Goal: Information Seeking & Learning: Learn about a topic

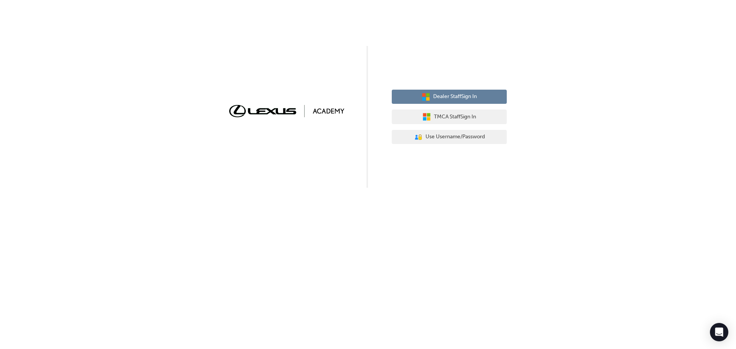
click at [457, 99] on span "Dealer Staff Sign In" at bounding box center [455, 96] width 44 height 9
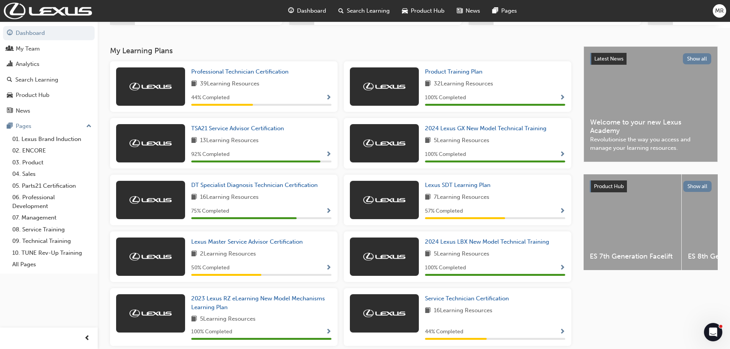
scroll to position [153, 0]
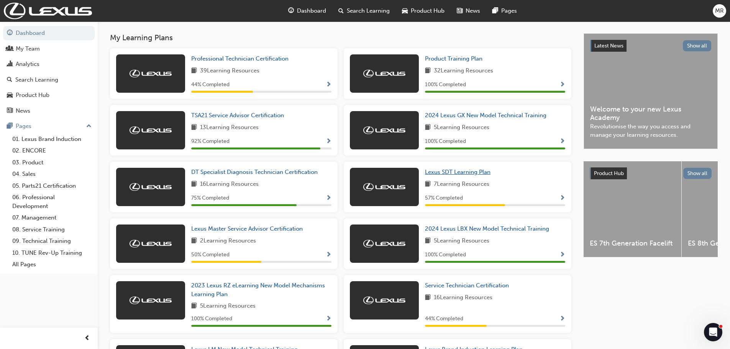
click at [462, 175] on span "Lexus SDT Learning Plan" at bounding box center [458, 172] width 66 height 7
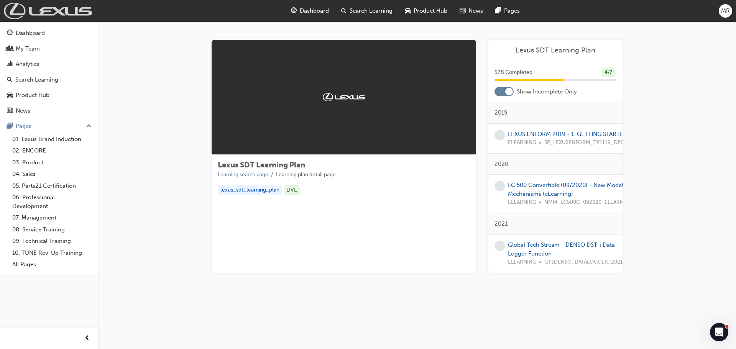
click at [24, 10] on img at bounding box center [48, 11] width 88 height 16
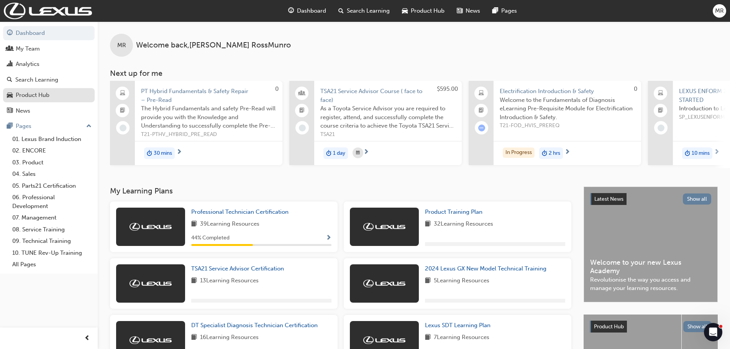
click at [34, 96] on div "Product Hub" at bounding box center [33, 95] width 34 height 9
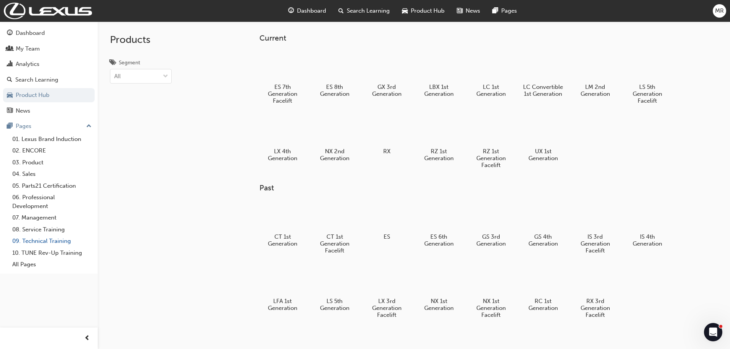
click at [36, 245] on link "09. Technical Training" at bounding box center [52, 241] width 86 height 12
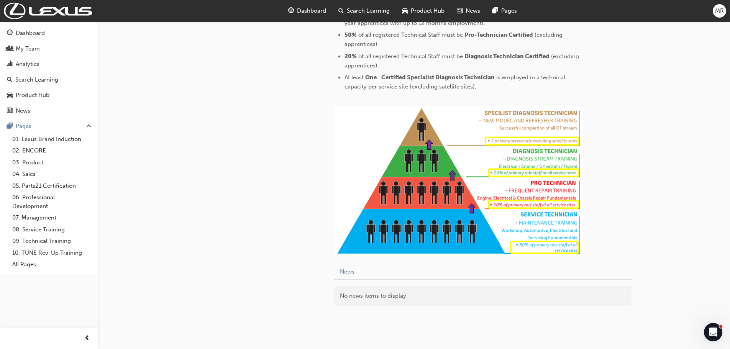
scroll to position [345, 0]
